Goal: Transaction & Acquisition: Purchase product/service

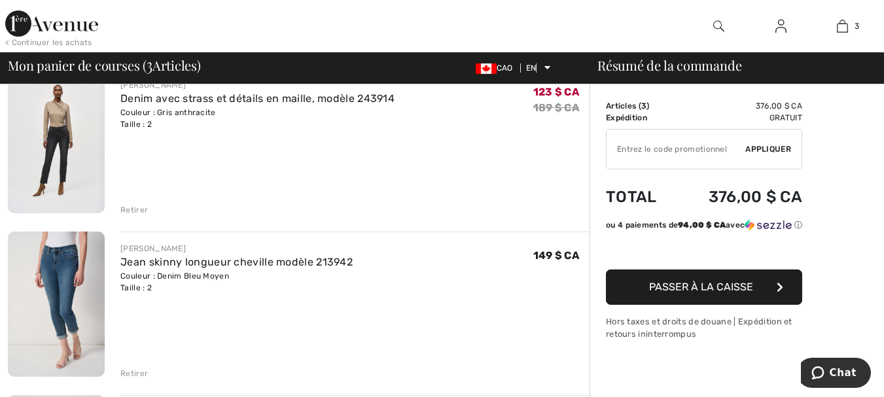
scroll to position [131, 0]
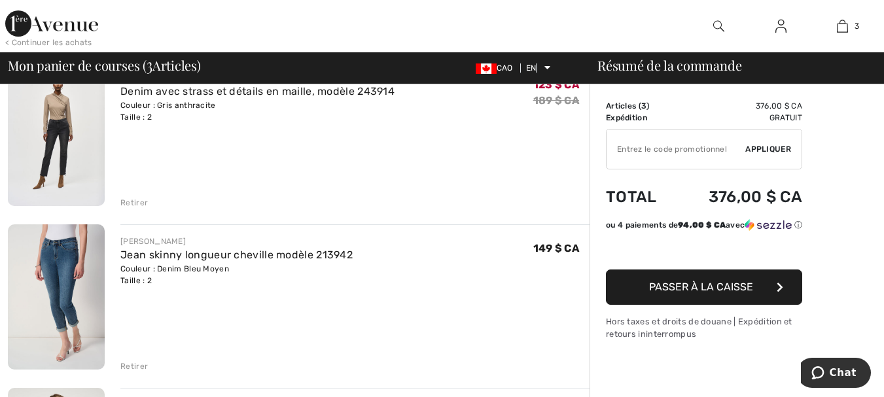
click at [136, 200] on font "Retirer" at bounding box center [133, 202] width 27 height 9
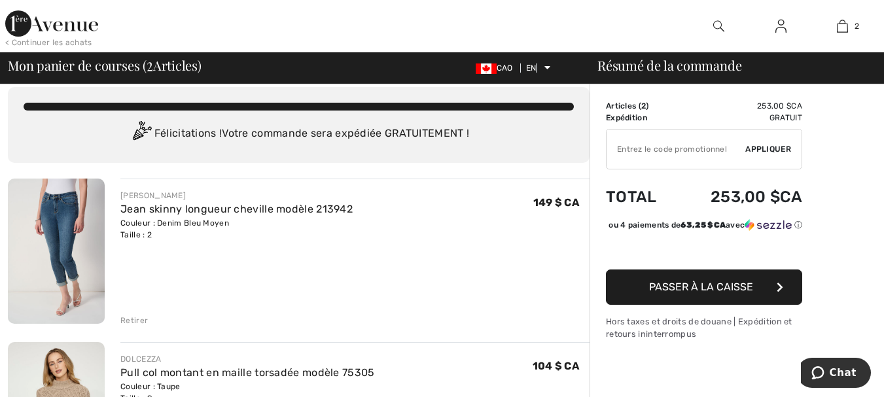
scroll to position [0, 0]
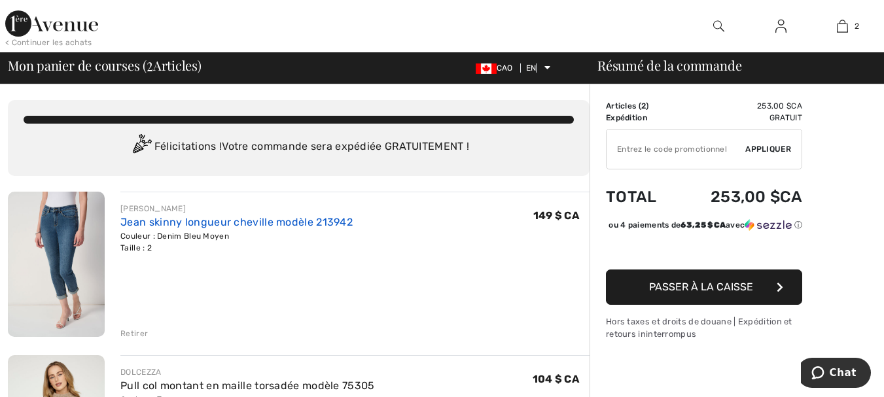
click at [159, 226] on font "Jean skinny longueur cheville modèle 213942" at bounding box center [236, 222] width 232 height 12
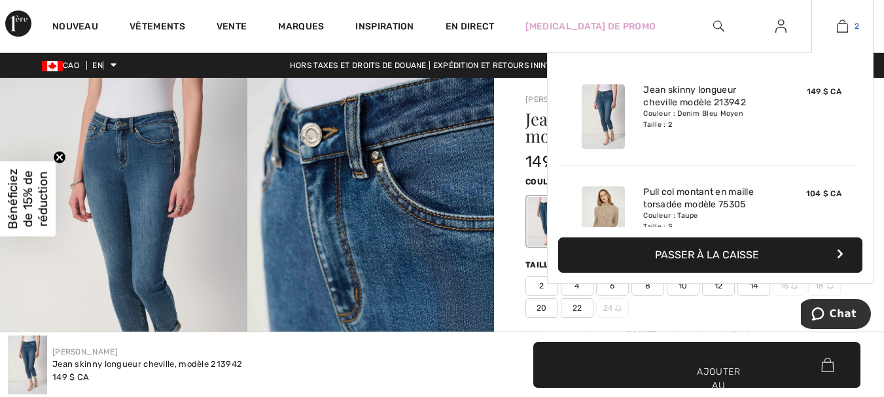
click at [842, 20] on img at bounding box center [842, 26] width 11 height 16
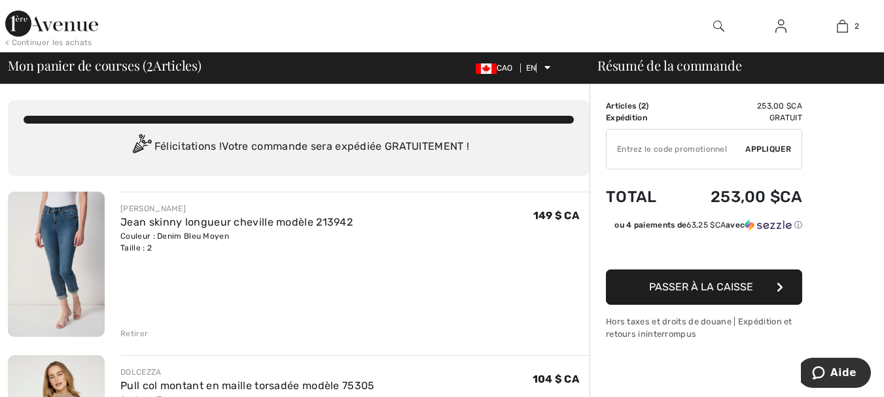
click at [677, 284] on font "Passer à la caisse" at bounding box center [701, 287] width 104 height 12
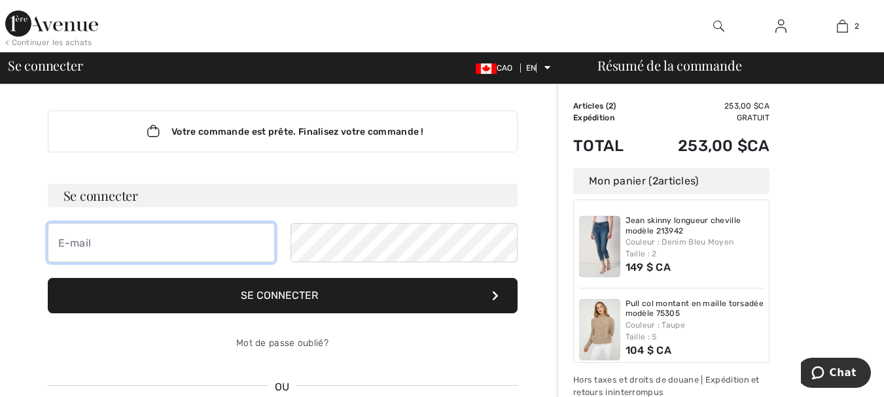
type input "celine.caux@cssmi.qc.ca"
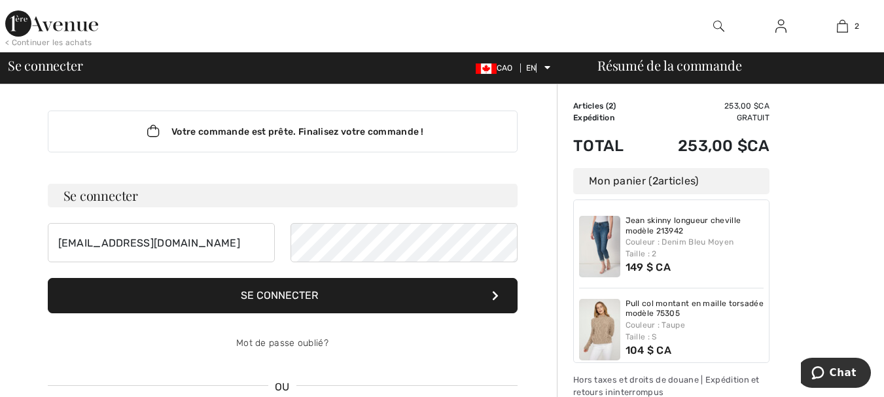
click at [328, 297] on button "Se connecter" at bounding box center [283, 295] width 470 height 35
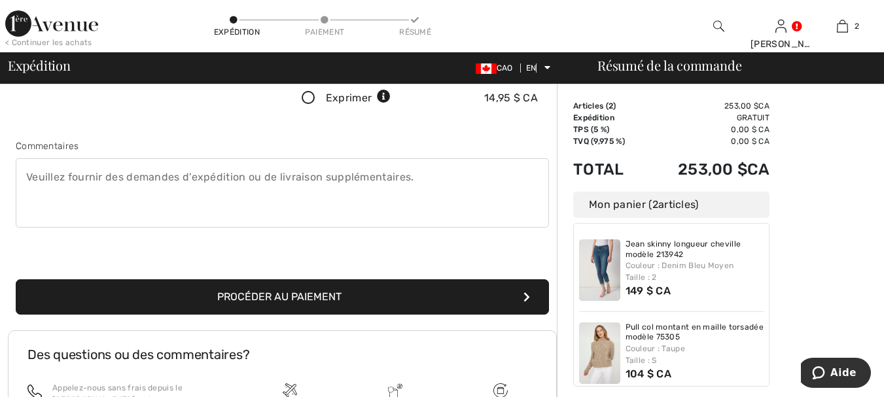
scroll to position [327, 0]
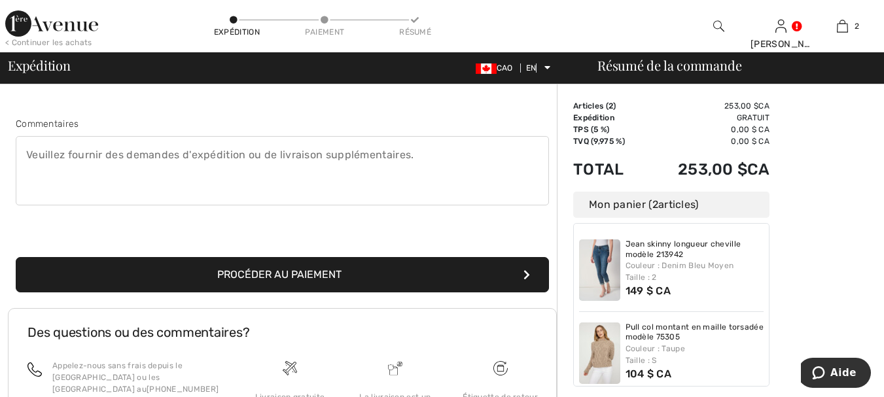
click at [361, 280] on button "Procéder au paiement" at bounding box center [282, 274] width 533 height 35
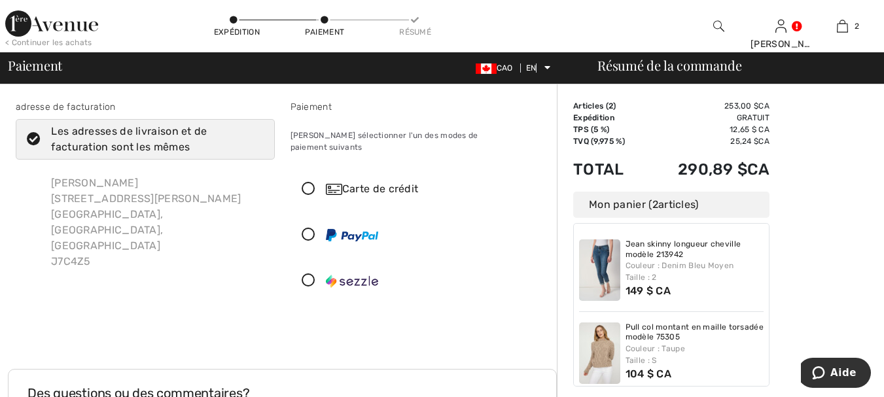
click at [308, 183] on icon at bounding box center [308, 190] width 35 height 14
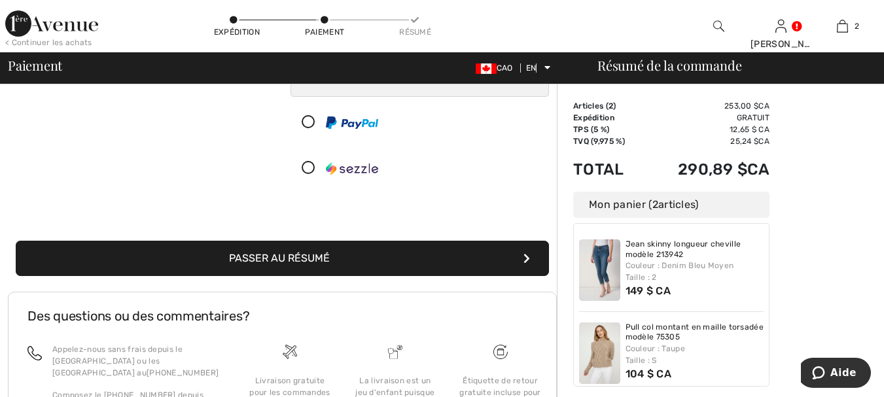
scroll to position [262, 0]
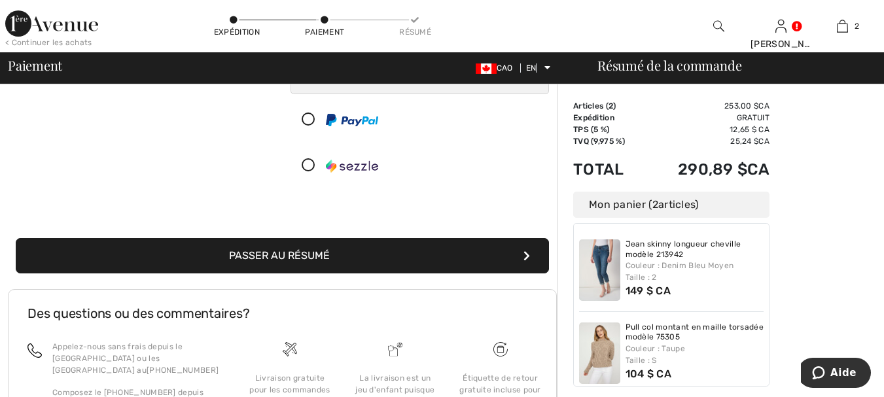
click at [281, 249] on font "Passer au résumé" at bounding box center [279, 255] width 101 height 12
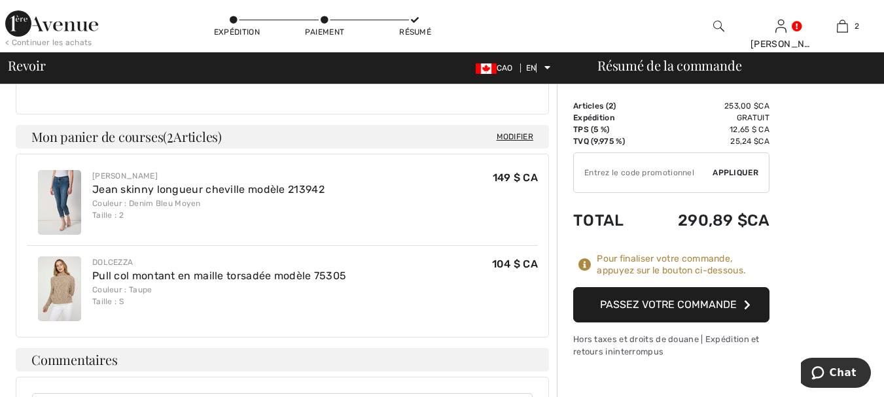
scroll to position [524, 0]
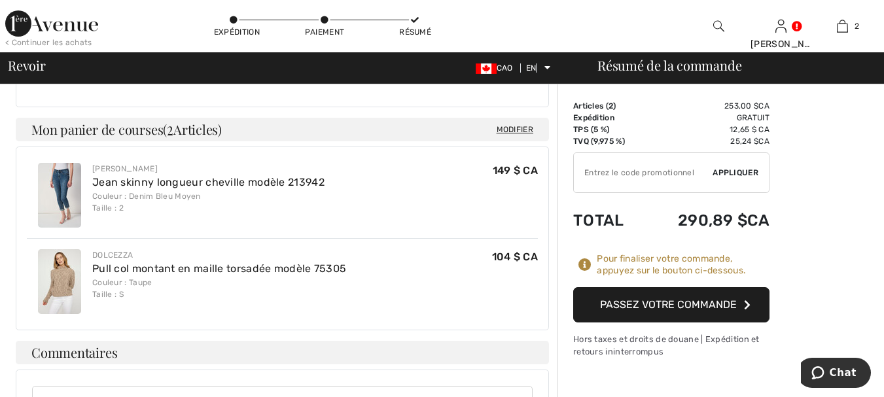
click at [659, 308] on font "Passez votre commande" at bounding box center [668, 304] width 137 height 12
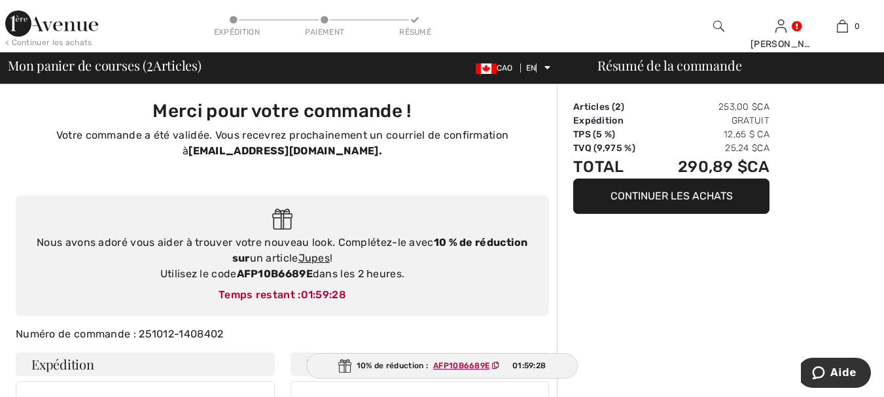
checkbox input "true"
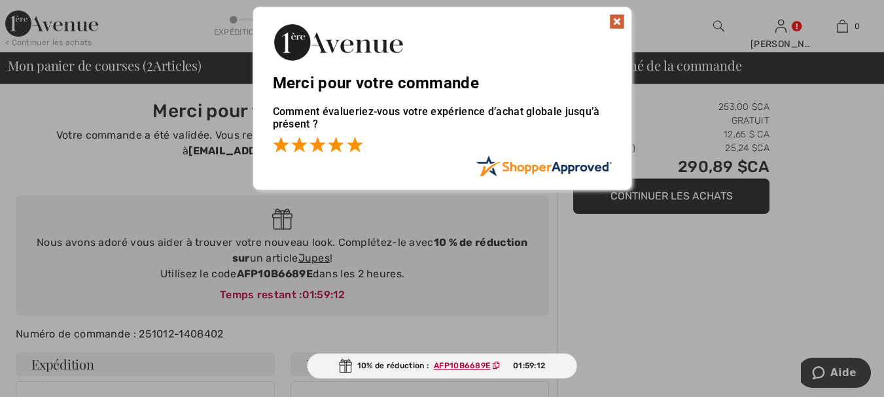
click at [360, 146] on span at bounding box center [355, 145] width 16 height 16
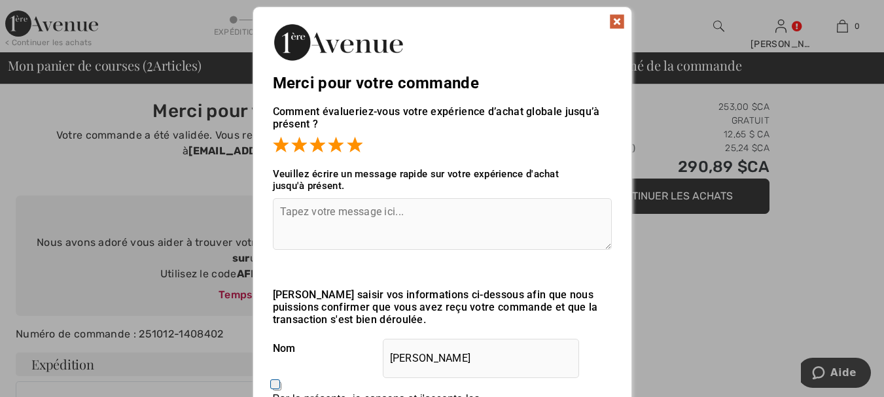
click at [617, 18] on img at bounding box center [617, 22] width 16 height 16
